Goal: Task Accomplishment & Management: Manage account settings

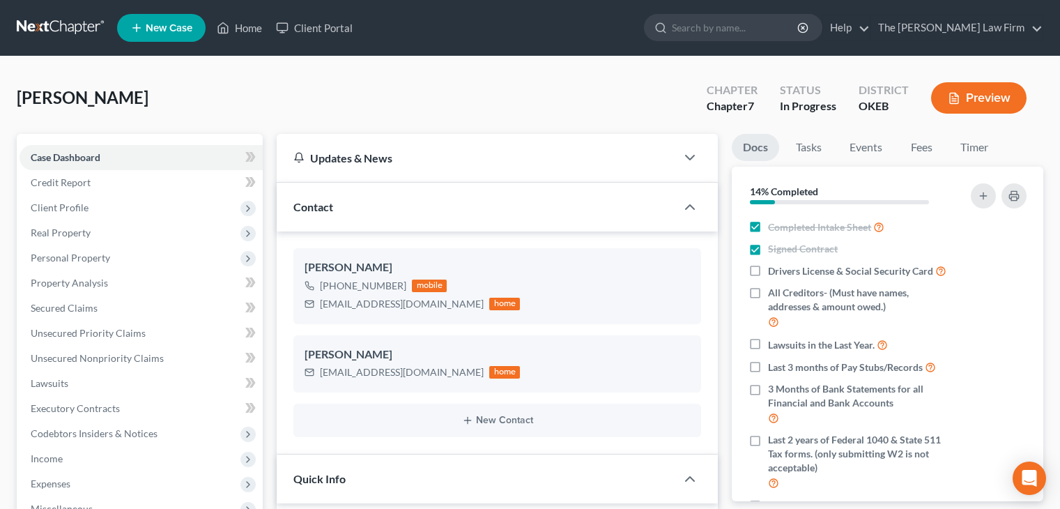
select select "4"
click at [225, 32] on polyline at bounding box center [223, 31] width 3 height 6
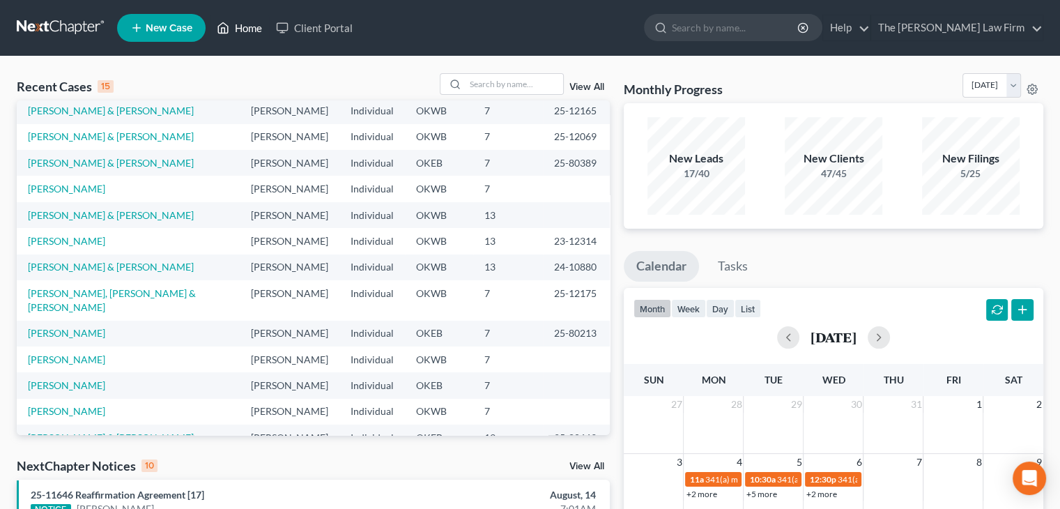
scroll to position [95, 0]
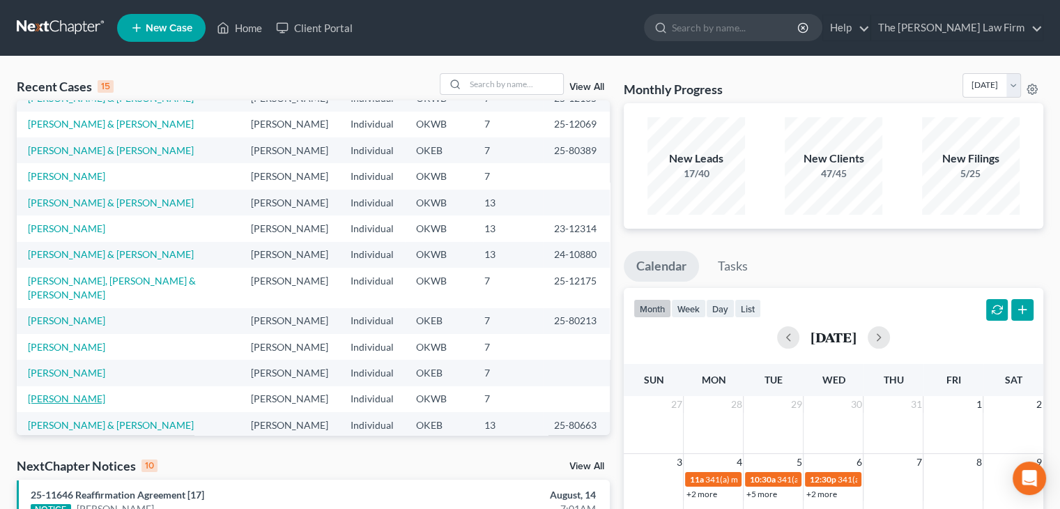
click at [68, 392] on link "[PERSON_NAME]" at bounding box center [66, 398] width 77 height 12
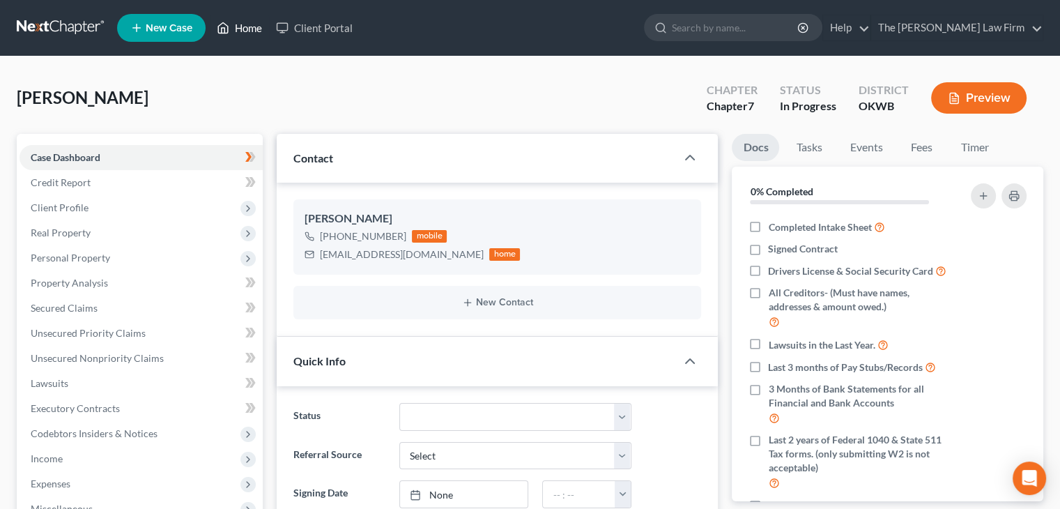
click at [246, 33] on link "Home" at bounding box center [239, 27] width 59 height 25
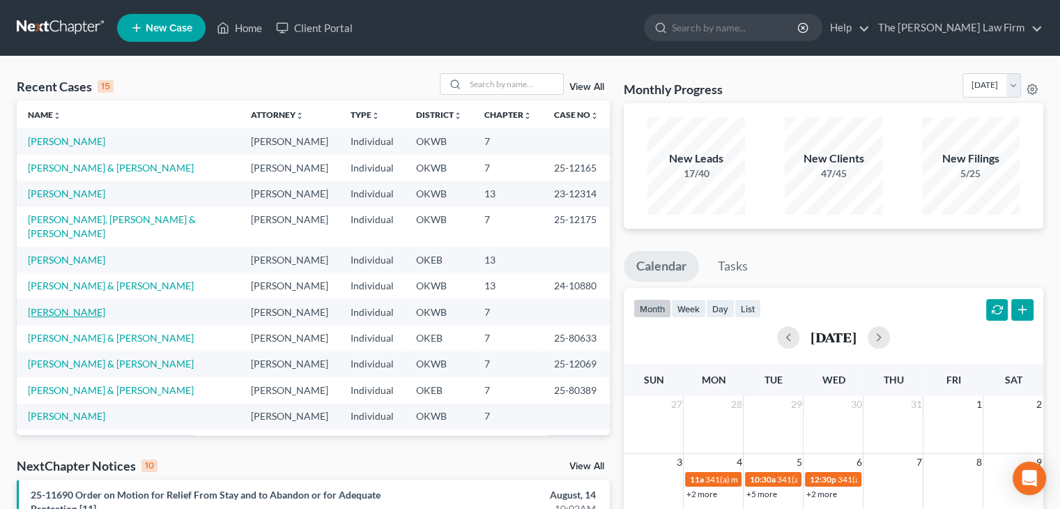
click at [76, 306] on link "[PERSON_NAME]" at bounding box center [66, 312] width 77 height 12
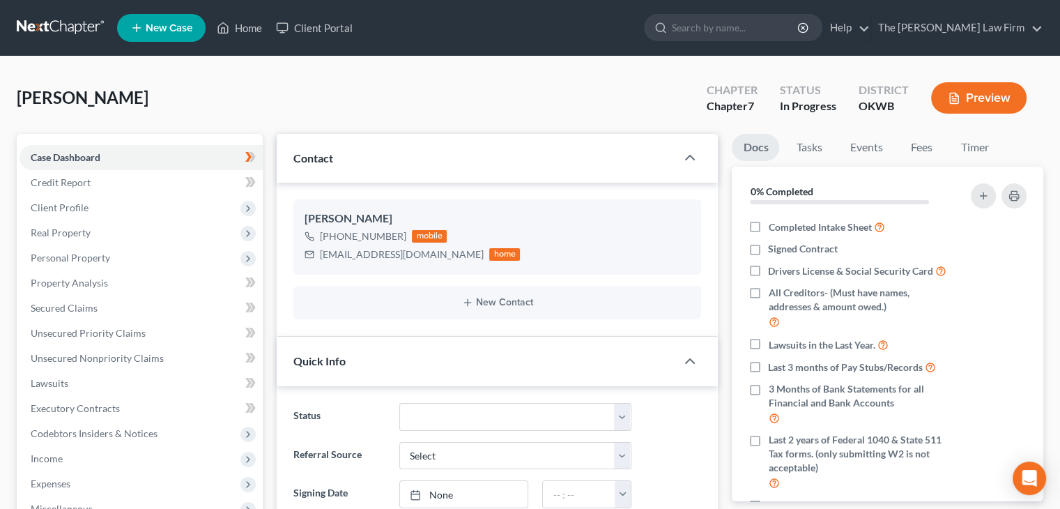
scroll to position [67, 0]
click at [223, 29] on icon at bounding box center [223, 28] width 13 height 17
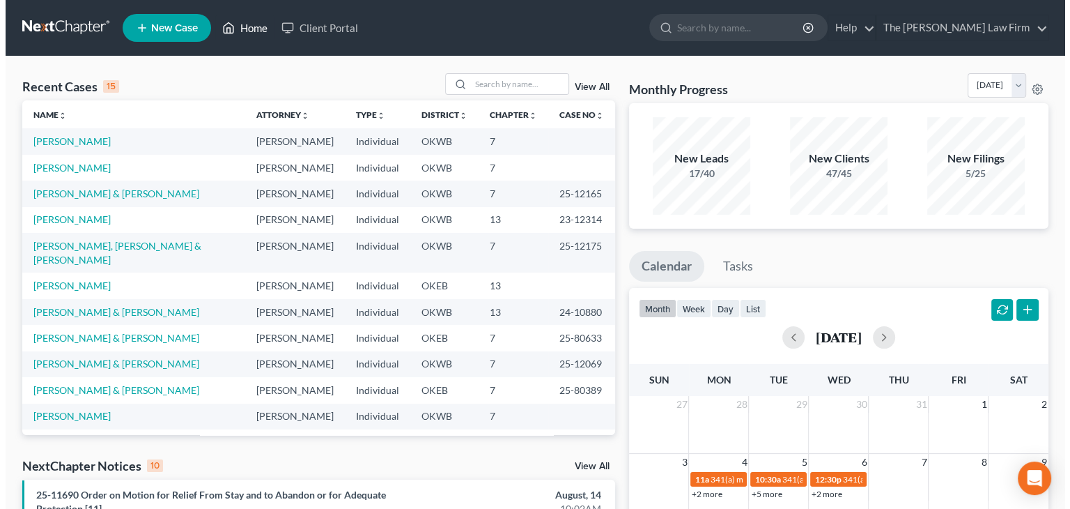
scroll to position [95, 0]
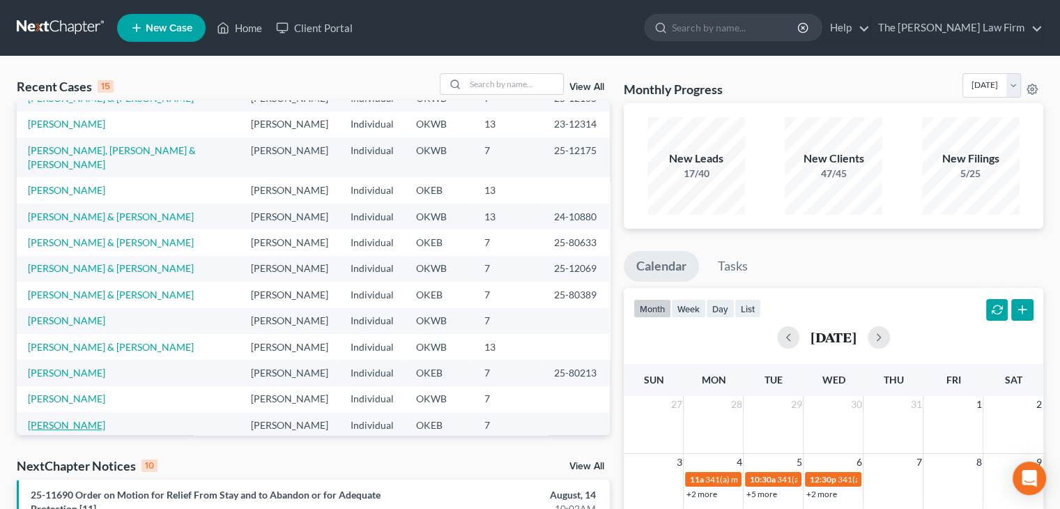
click at [45, 419] on link "[PERSON_NAME]" at bounding box center [66, 425] width 77 height 12
select select "4"
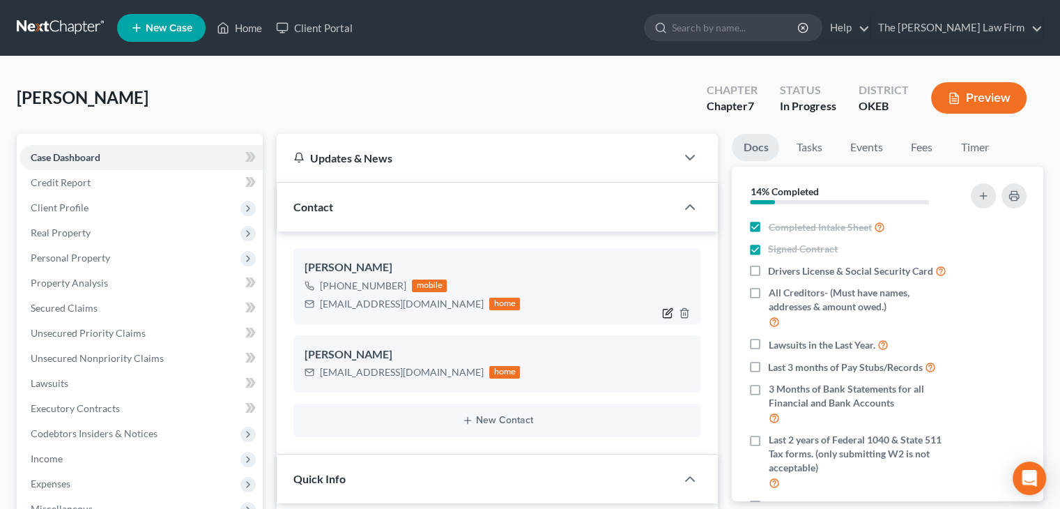
click at [669, 311] on icon "button" at bounding box center [669, 311] width 6 height 6
select select "0"
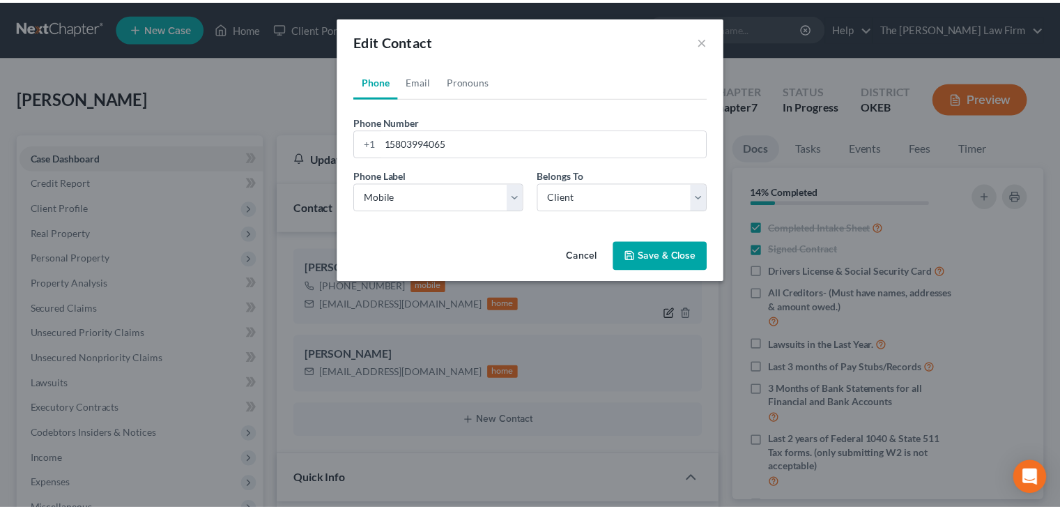
scroll to position [350, 0]
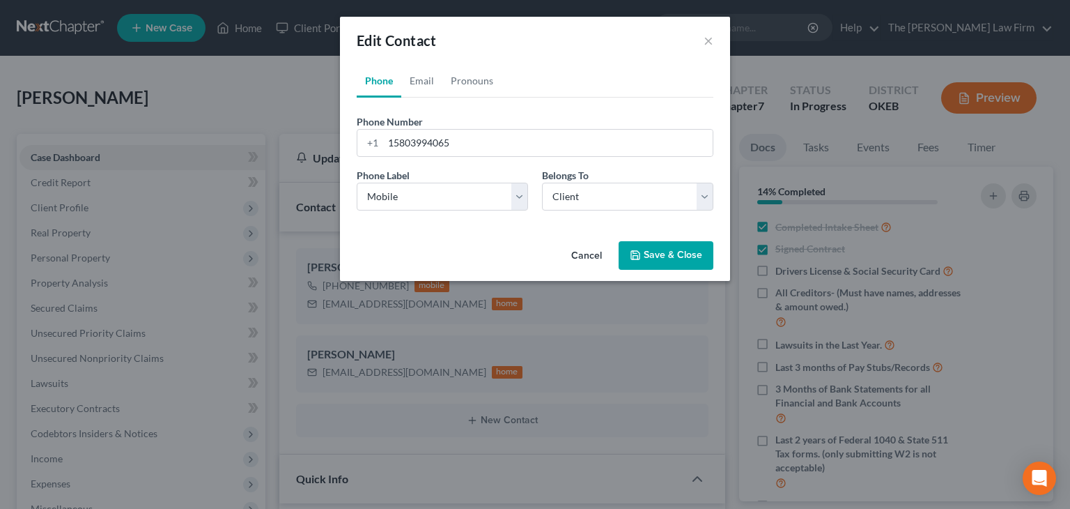
click at [577, 261] on button "Cancel" at bounding box center [586, 256] width 53 height 28
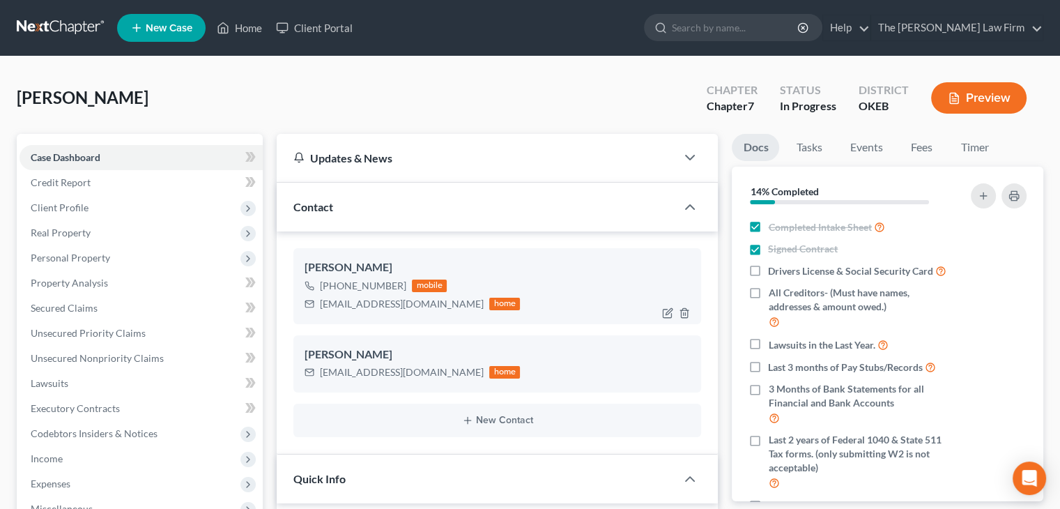
click at [391, 302] on div "[EMAIL_ADDRESS][DOMAIN_NAME]" at bounding box center [402, 304] width 164 height 14
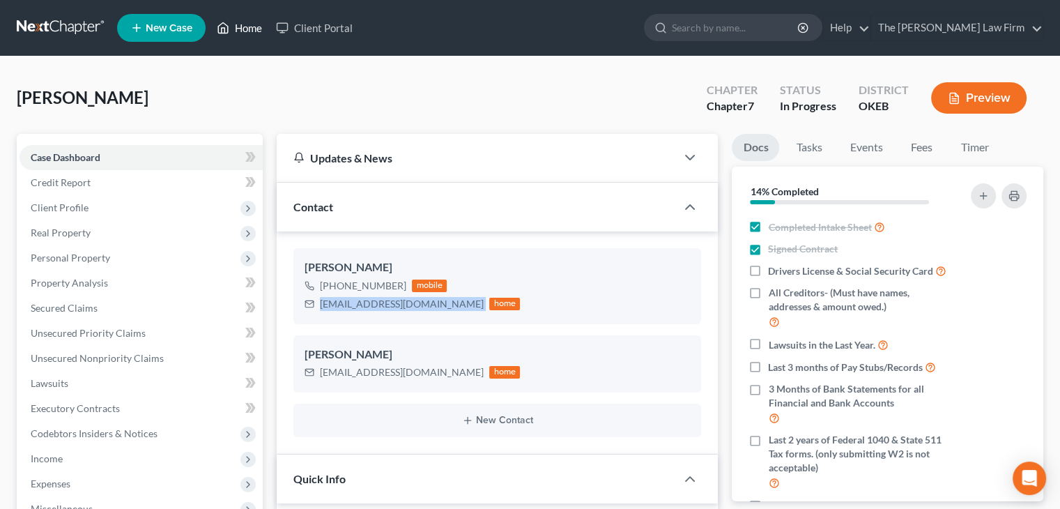
click at [227, 33] on icon at bounding box center [224, 28] width 10 height 10
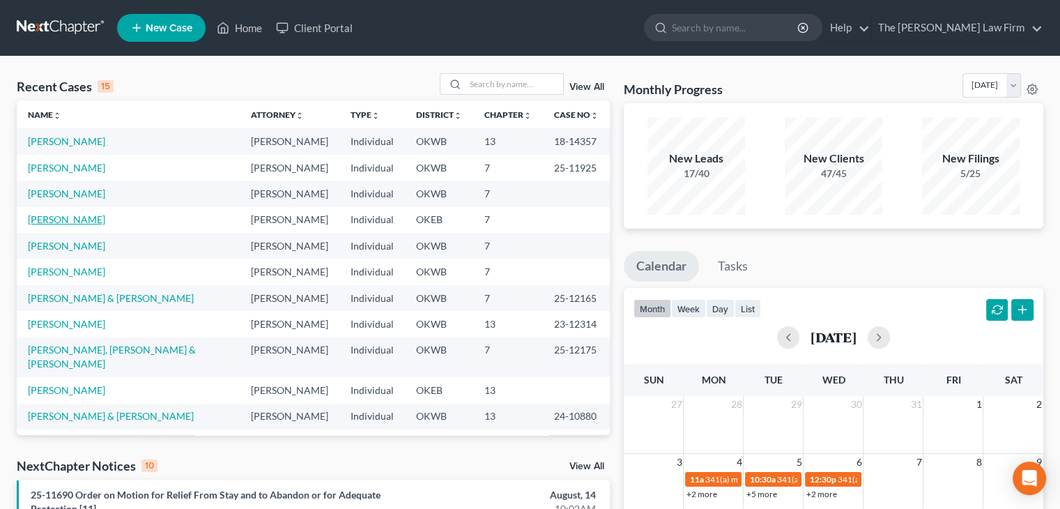
click at [72, 221] on link "[PERSON_NAME]" at bounding box center [66, 219] width 77 height 12
select select "4"
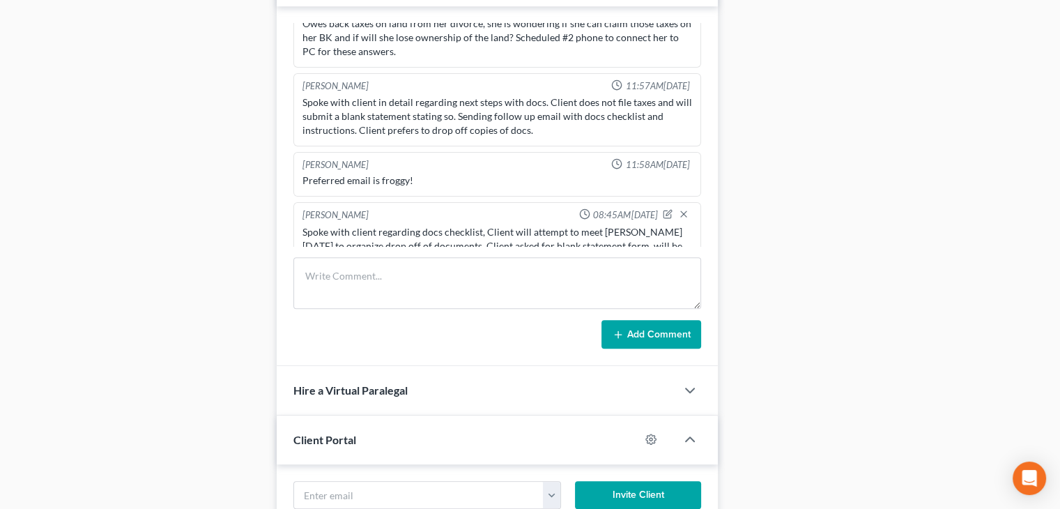
scroll to position [737, 0]
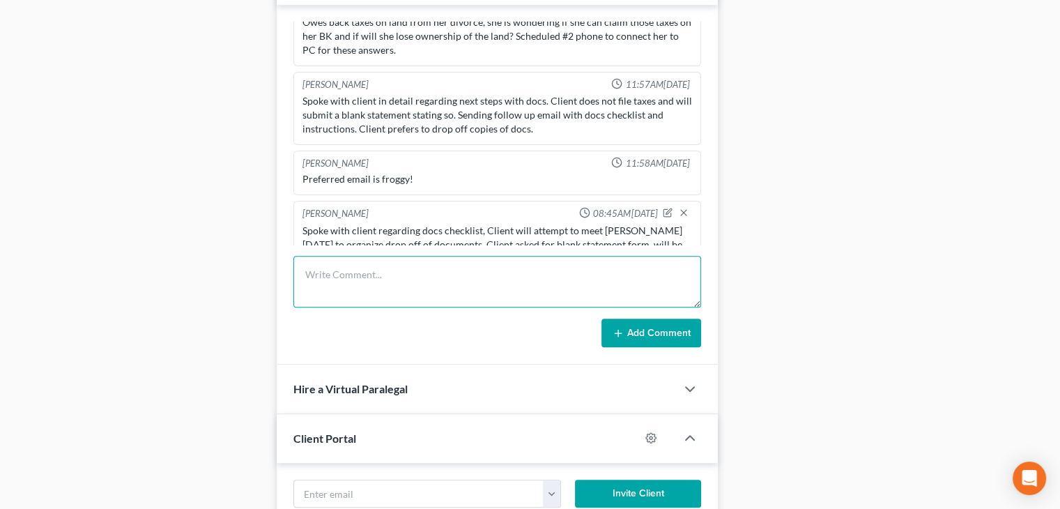
click at [422, 275] on textarea at bounding box center [497, 282] width 408 height 52
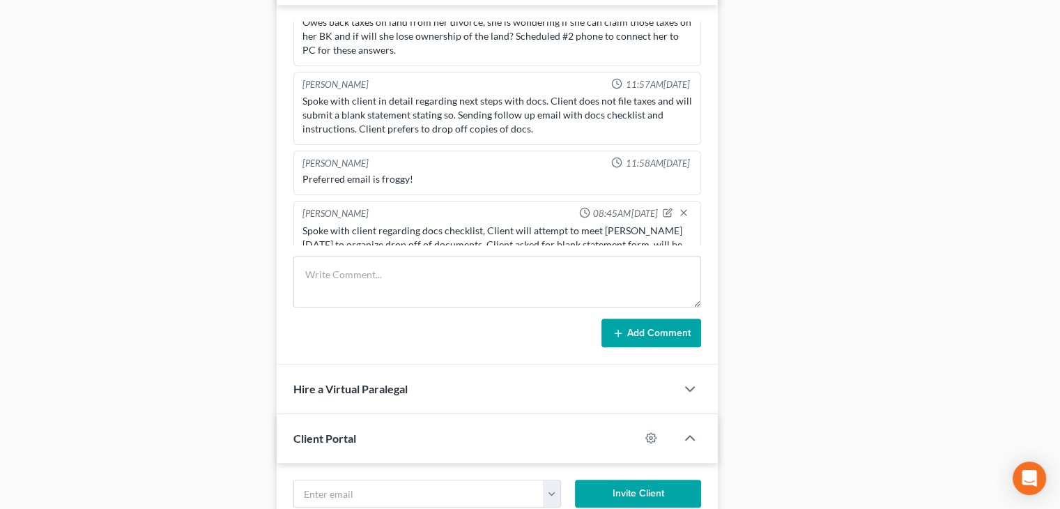
click at [184, 185] on div "Case Dashboard Payments Invoices Payments Payments Credit Report Client Profile" at bounding box center [140, 4] width 260 height 1215
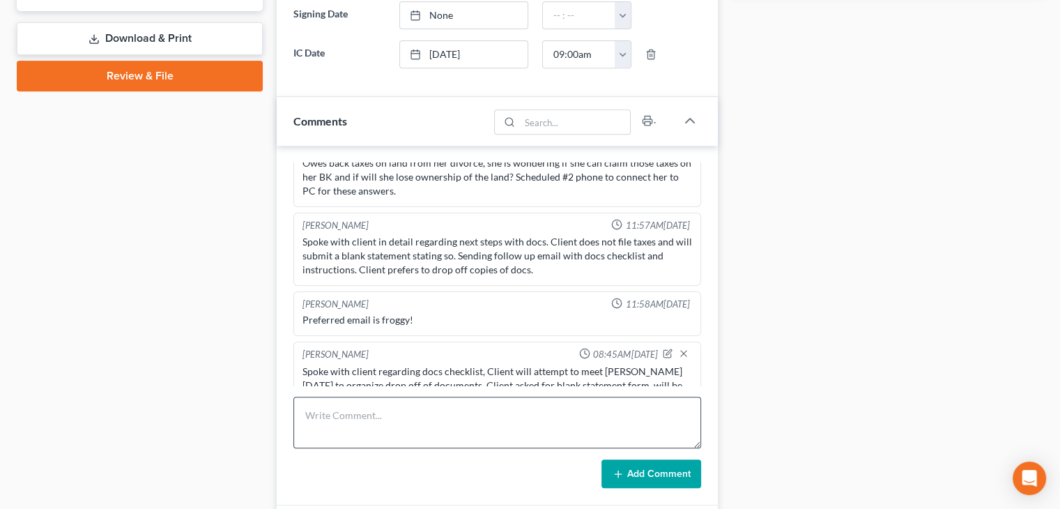
scroll to position [697, 0]
